Goal: Task Accomplishment & Management: Manage account settings

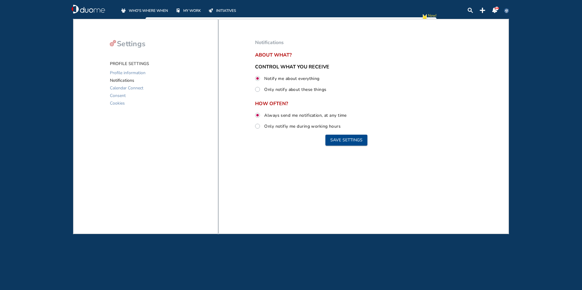
click at [224, 10] on span "INITIATIVES" at bounding box center [226, 11] width 20 height 6
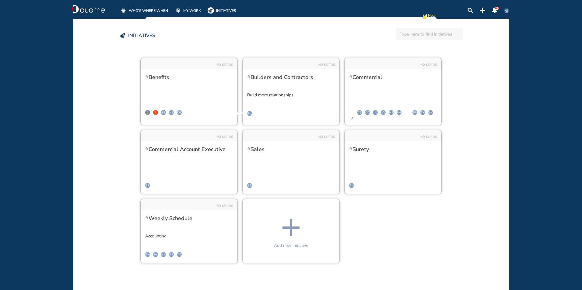
click at [194, 10] on span "MY WORK" at bounding box center [192, 11] width 18 height 6
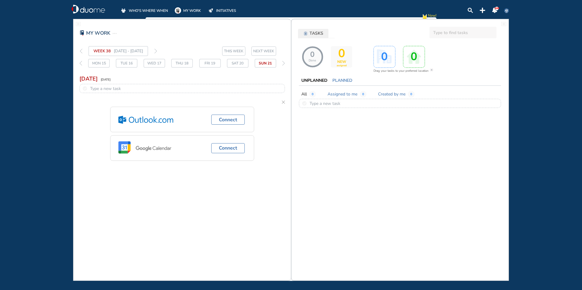
click at [145, 9] on span "WHO'S WHERE WHEN" at bounding box center [148, 11] width 39 height 6
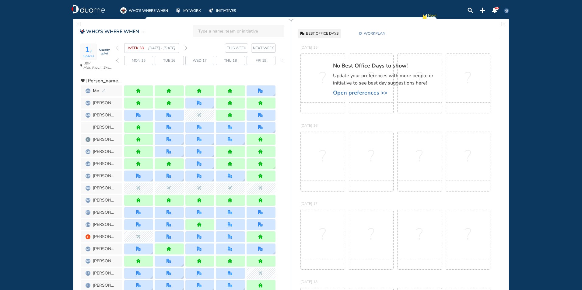
click at [186, 48] on img "forward week" at bounding box center [185, 48] width 3 height 5
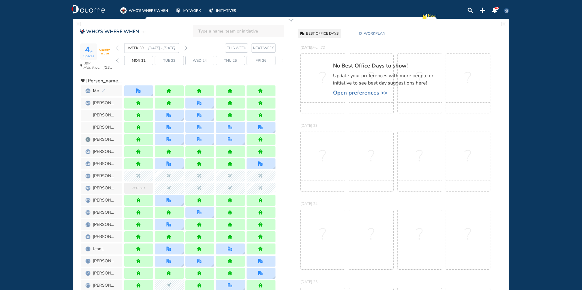
click at [381, 33] on span "WORKPLAN" at bounding box center [375, 33] width 22 height 6
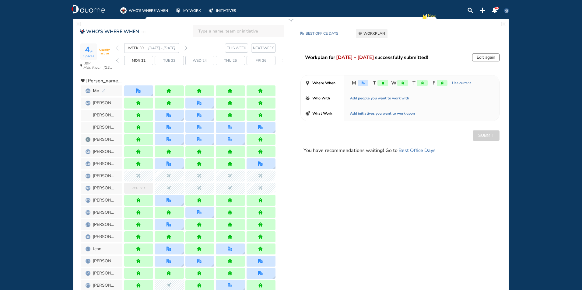
click at [419, 83] on div "home" at bounding box center [422, 83] width 11 height 6
click at [484, 56] on button "Edit again" at bounding box center [485, 58] width 27 height 8
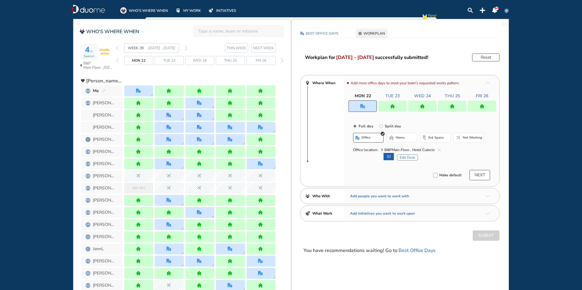
click at [453, 106] on img "home" at bounding box center [452, 106] width 5 height 5
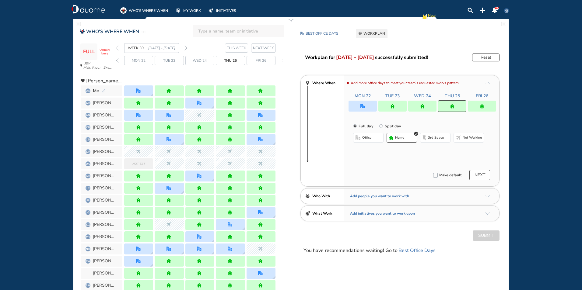
click at [376, 140] on button "office" at bounding box center [368, 138] width 30 height 10
click at [398, 137] on span "home" at bounding box center [400, 137] width 9 height 5
drag, startPoint x: 479, startPoint y: 102, endPoint x: 367, endPoint y: 146, distance: 119.9
click at [479, 102] on div at bounding box center [482, 106] width 28 height 11
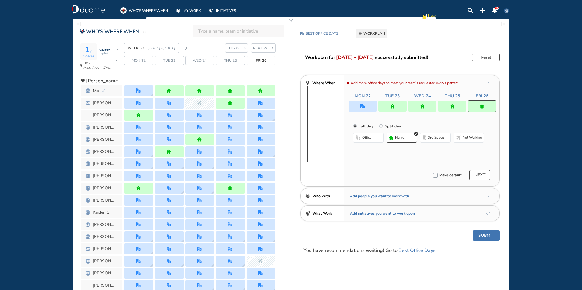
click at [370, 138] on span "office" at bounding box center [366, 137] width 9 height 5
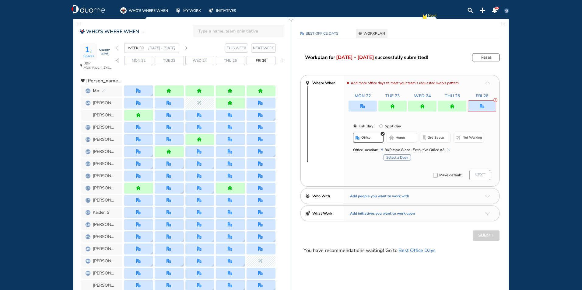
click at [425, 107] on div at bounding box center [422, 106] width 28 height 11
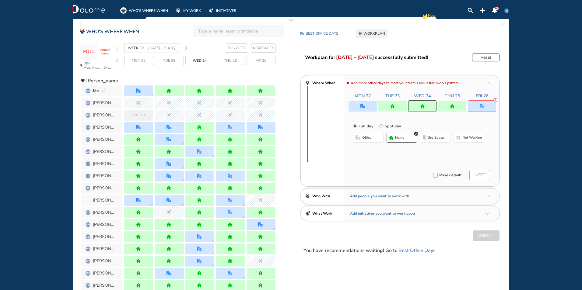
click at [362, 139] on button "office" at bounding box center [368, 138] width 30 height 10
click at [395, 141] on button "home" at bounding box center [402, 138] width 30 height 10
drag, startPoint x: 389, startPoint y: 105, endPoint x: 350, endPoint y: 140, distance: 52.4
click at [389, 104] on div at bounding box center [392, 106] width 28 height 11
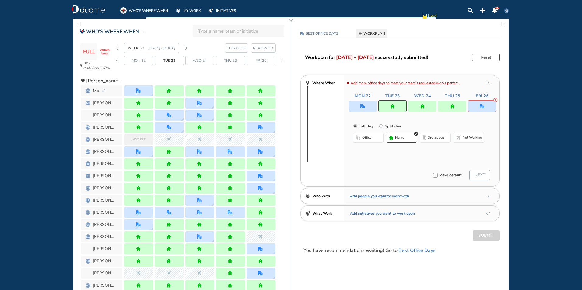
click at [367, 133] on button "office" at bounding box center [368, 138] width 30 height 10
click at [360, 104] on div at bounding box center [363, 106] width 28 height 11
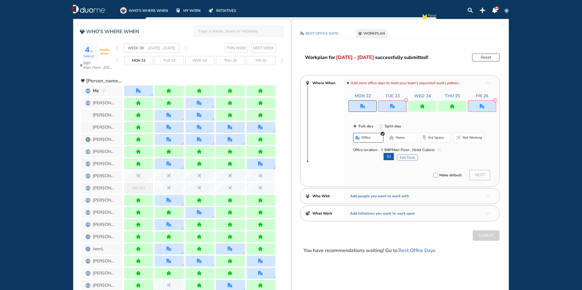
click at [359, 104] on div at bounding box center [363, 106] width 28 height 12
click at [188, 47] on section "WEEK 39 [DATE] - [DATE] THIS WEEK NEXT WEEK" at bounding box center [203, 48] width 175 height 10
click at [184, 49] on img "forward week" at bounding box center [185, 48] width 3 height 5
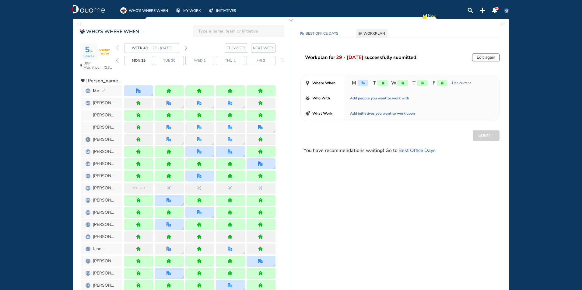
click at [477, 54] on button "Edit again" at bounding box center [485, 58] width 27 height 8
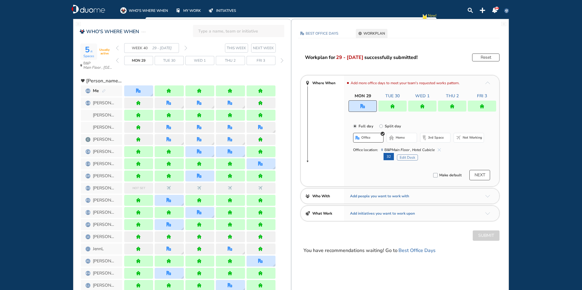
drag, startPoint x: 478, startPoint y: 104, endPoint x: 472, endPoint y: 116, distance: 12.5
click at [478, 104] on div at bounding box center [482, 106] width 28 height 11
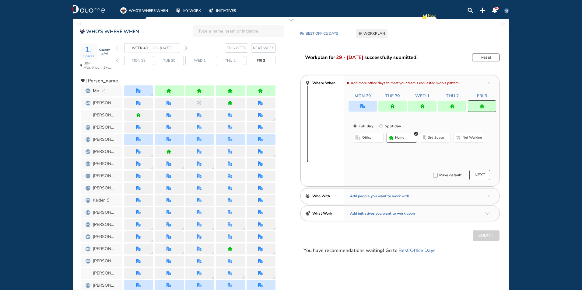
click at [378, 136] on button "office" at bounding box center [368, 138] width 30 height 10
drag, startPoint x: 398, startPoint y: 137, endPoint x: 425, endPoint y: 124, distance: 29.7
click at [398, 136] on span "home" at bounding box center [400, 137] width 9 height 5
click at [453, 106] on img "home" at bounding box center [452, 106] width 5 height 5
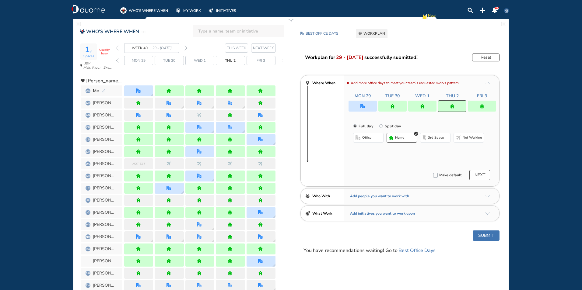
click at [377, 135] on button "office" at bounding box center [368, 138] width 30 height 10
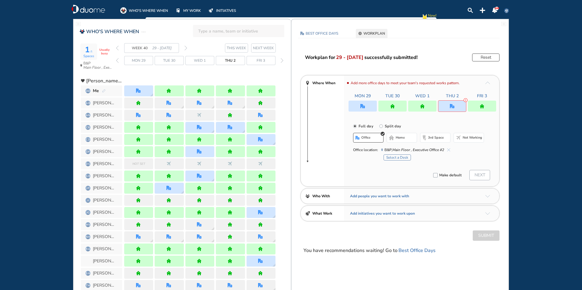
click at [398, 139] on span "home" at bounding box center [400, 137] width 9 height 5
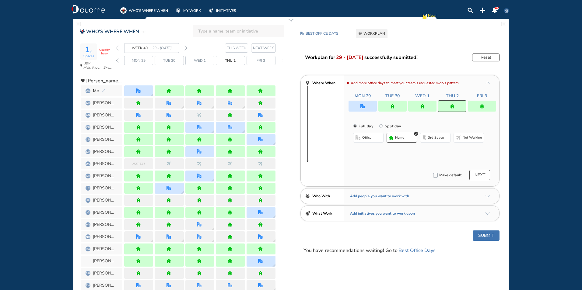
click at [419, 106] on div at bounding box center [422, 106] width 28 height 11
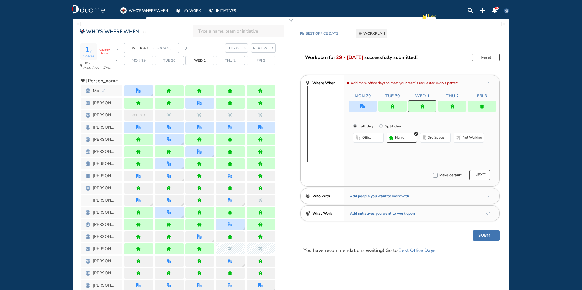
click at [367, 137] on span "office" at bounding box center [366, 137] width 9 height 5
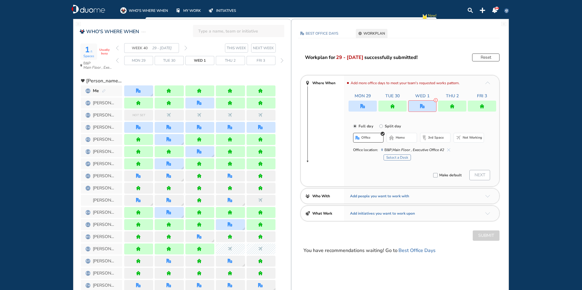
click at [403, 146] on div "Office location: [GEOGRAPHIC_DATA] , Executive Office #2 Select a Desk" at bounding box center [418, 152] width 131 height 17
drag, startPoint x: 403, startPoint y: 145, endPoint x: 399, endPoint y: 140, distance: 5.7
click at [399, 140] on button "home" at bounding box center [402, 138] width 30 height 10
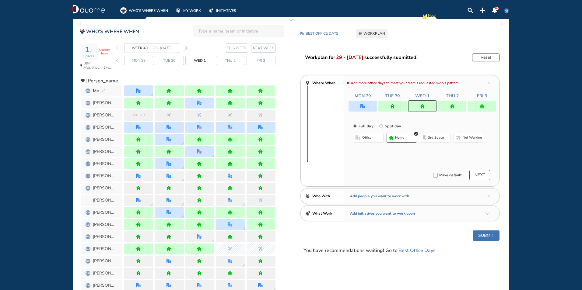
click at [392, 102] on div at bounding box center [392, 106] width 28 height 11
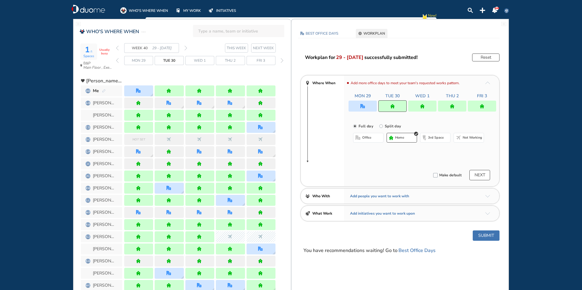
click at [372, 139] on button "office" at bounding box center [368, 138] width 30 height 10
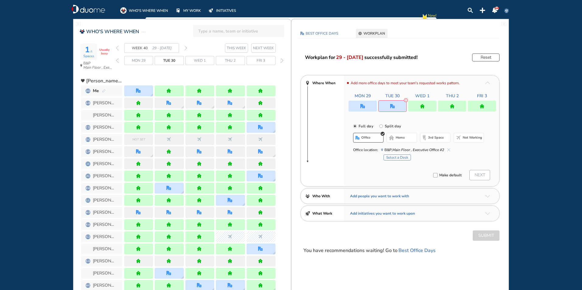
click at [391, 157] on button "Select a Desk" at bounding box center [397, 158] width 27 height 6
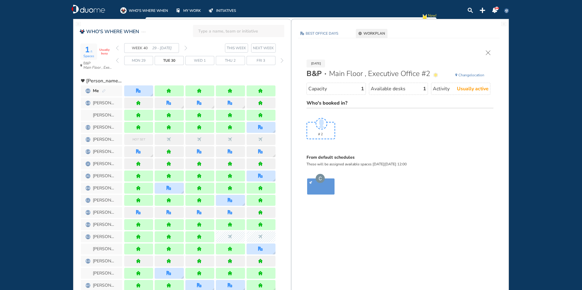
click at [489, 54] on img "cross-thin" at bounding box center [488, 53] width 5 height 5
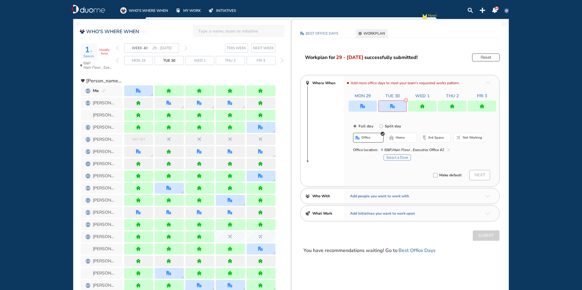
click at [394, 140] on img "home-bdbdbd" at bounding box center [391, 137] width 5 height 5
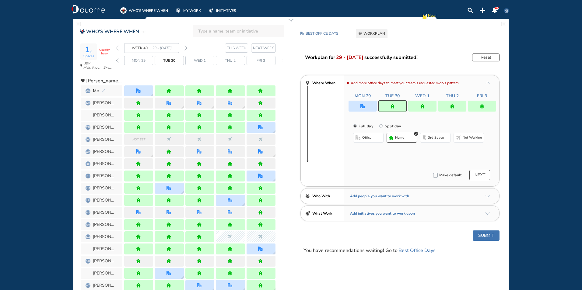
click at [366, 109] on div at bounding box center [363, 106] width 28 height 11
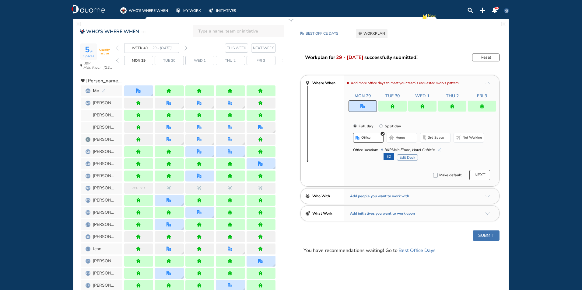
click at [119, 45] on div "WEEK 40 29 - [DATE]" at bounding box center [151, 48] width 71 height 10
drag, startPoint x: 119, startPoint y: 45, endPoint x: 135, endPoint y: 90, distance: 47.3
click at [135, 90] on div at bounding box center [138, 91] width 29 height 11
